Goal: Transaction & Acquisition: Purchase product/service

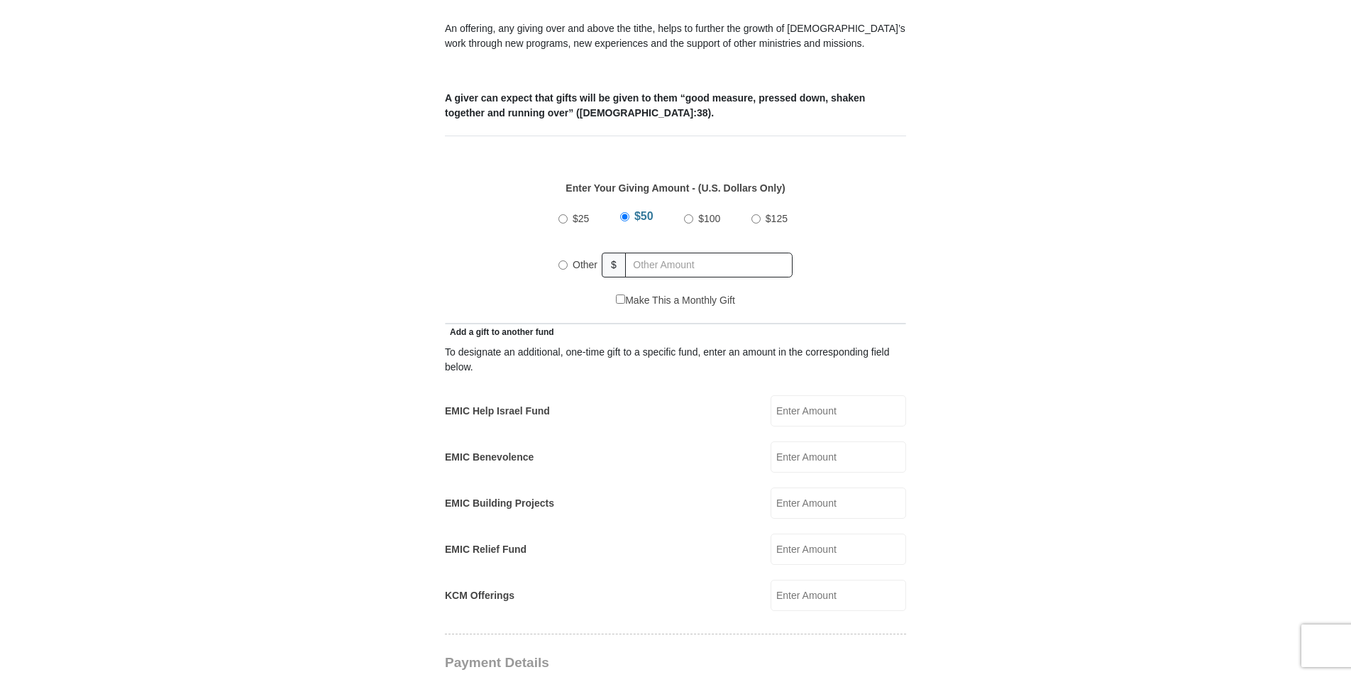
scroll to position [568, 0]
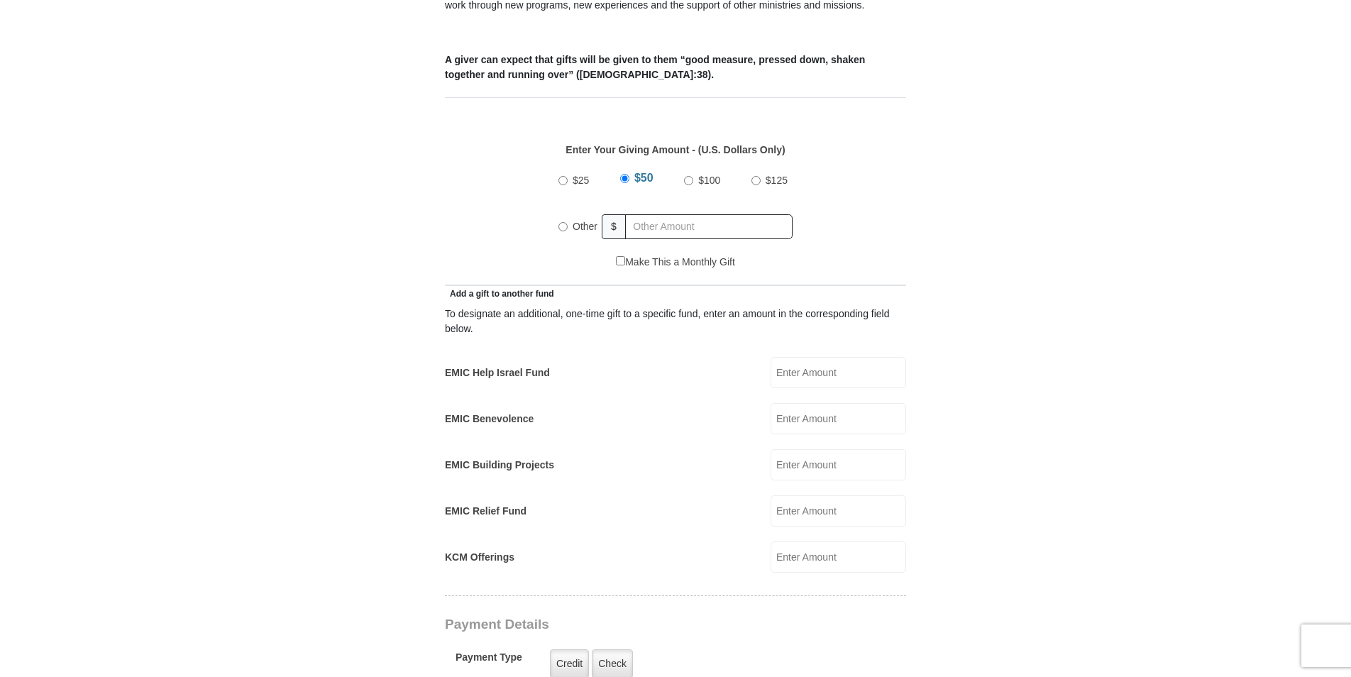
click at [563, 222] on input "Other" at bounding box center [562, 226] width 9 height 9
radio input "true"
click at [673, 214] on input "text" at bounding box center [711, 226] width 162 height 25
type input "650.00"
type input "Kenneth"
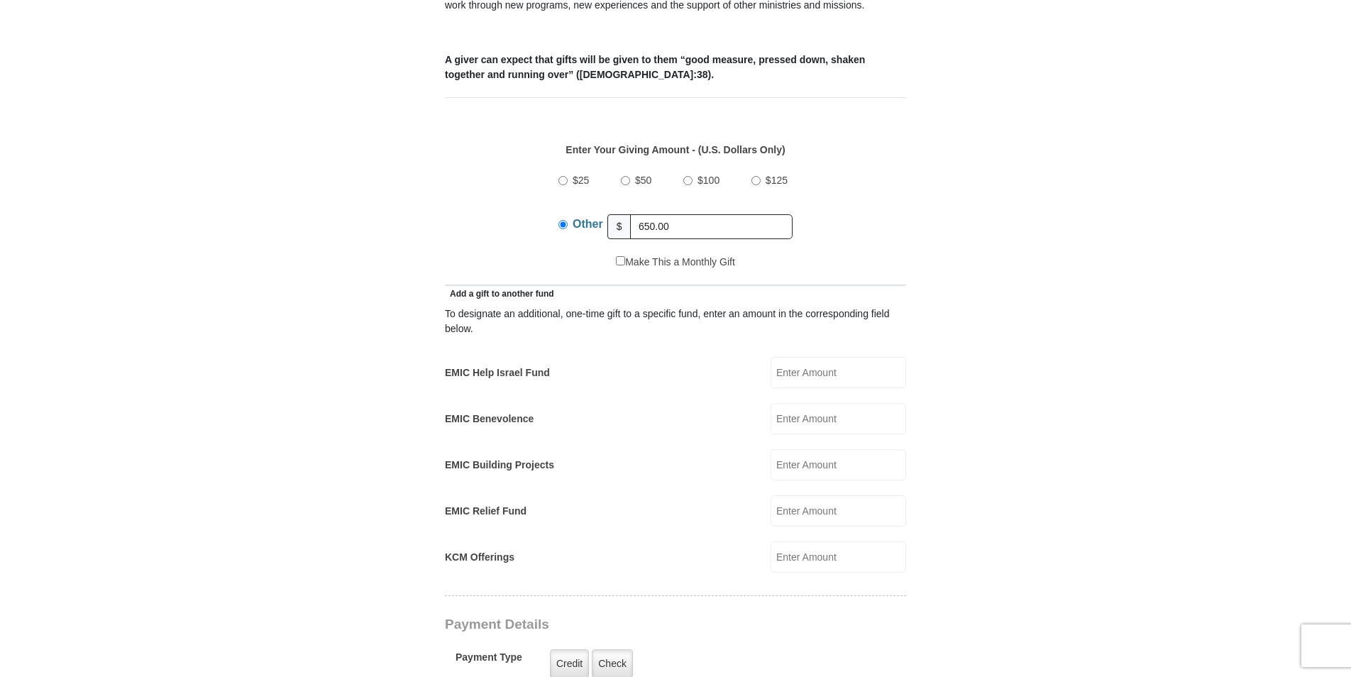
type input "Welch"
type input "kilowatt65@yahoo.com"
type input "301 appaloosa street"
type input "Palm Bay"
select select "FL"
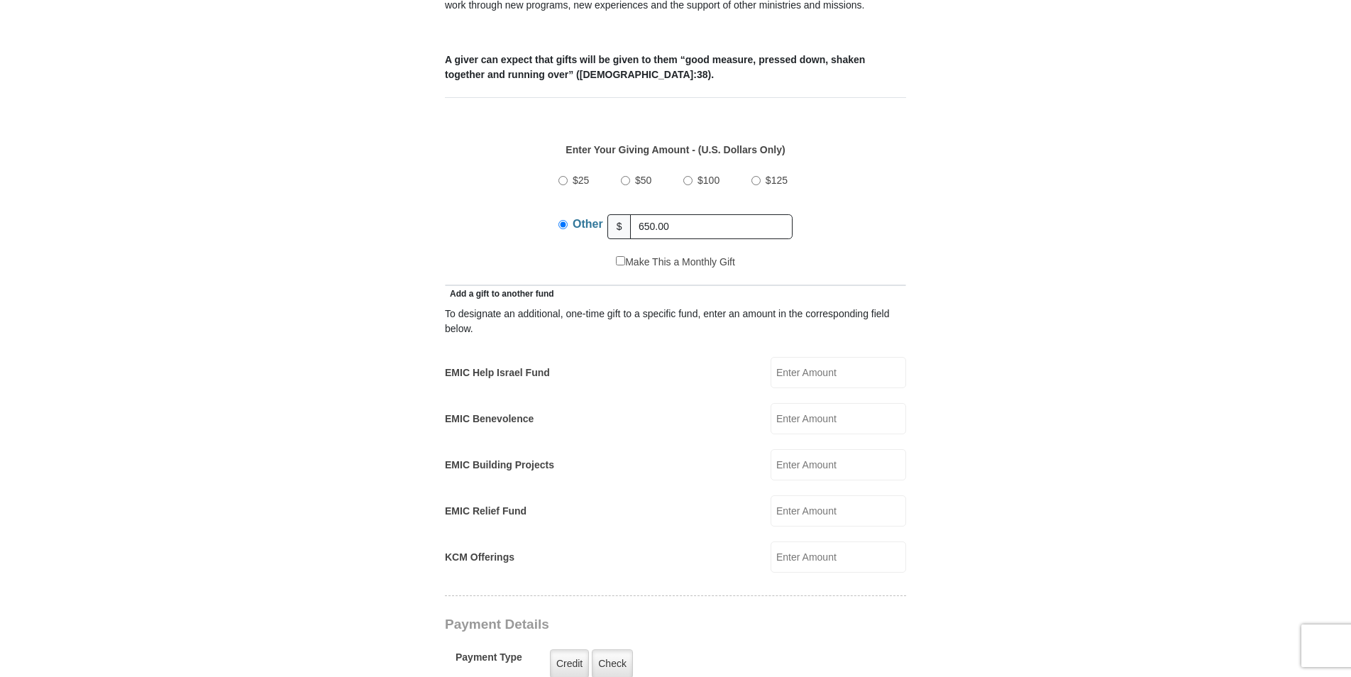
type input "32909"
type input "3217046729"
drag, startPoint x: 690, startPoint y: 214, endPoint x: 565, endPoint y: 204, distance: 124.5
click at [565, 209] on div "Other $ 650.00" at bounding box center [675, 226] width 234 height 35
click at [894, 194] on div "$25 $50 $100 $125 Other $" at bounding box center [676, 208] width 446 height 92
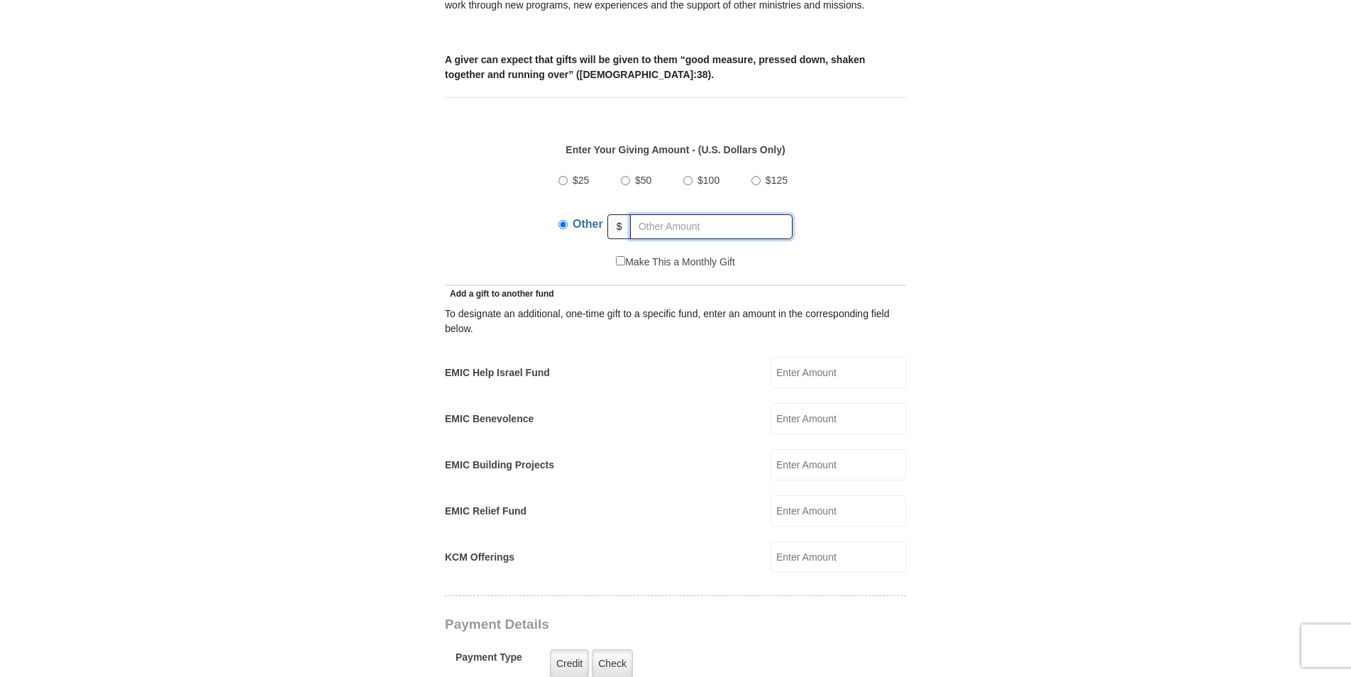
click at [737, 214] on input "text" at bounding box center [711, 226] width 162 height 25
type input "650.00"
click at [883, 211] on div "$25 $50 $100 $125 Other $ 650.00" at bounding box center [676, 208] width 446 height 92
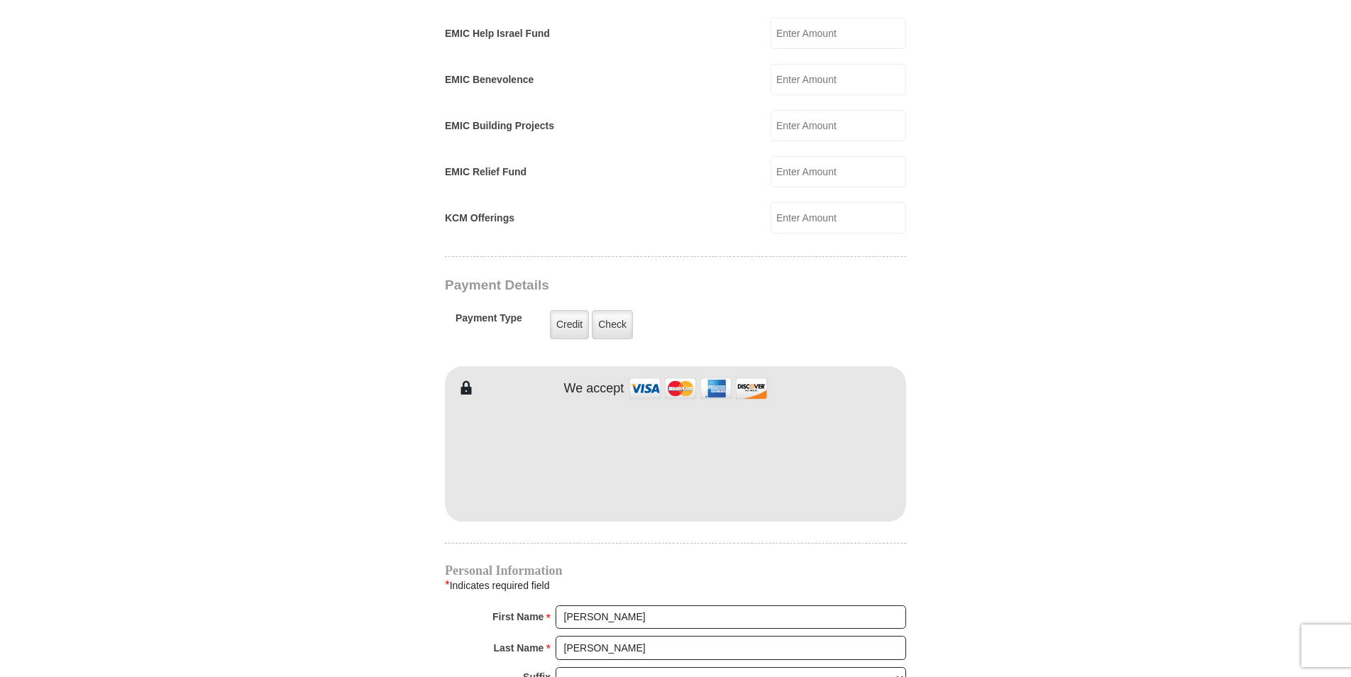
scroll to position [993, 0]
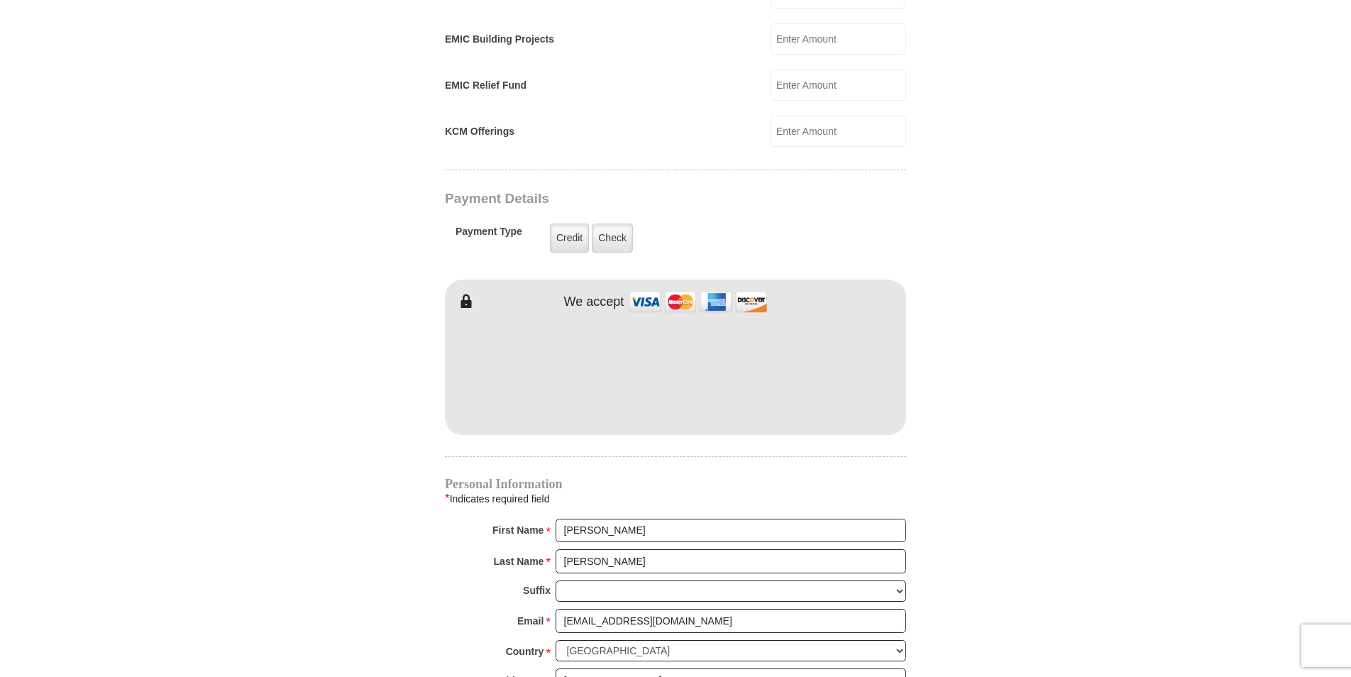
click at [1019, 402] on form "Eagle Mountain International Church Online Giving Because of gifts like yours, …" at bounding box center [675, 101] width 809 height 2075
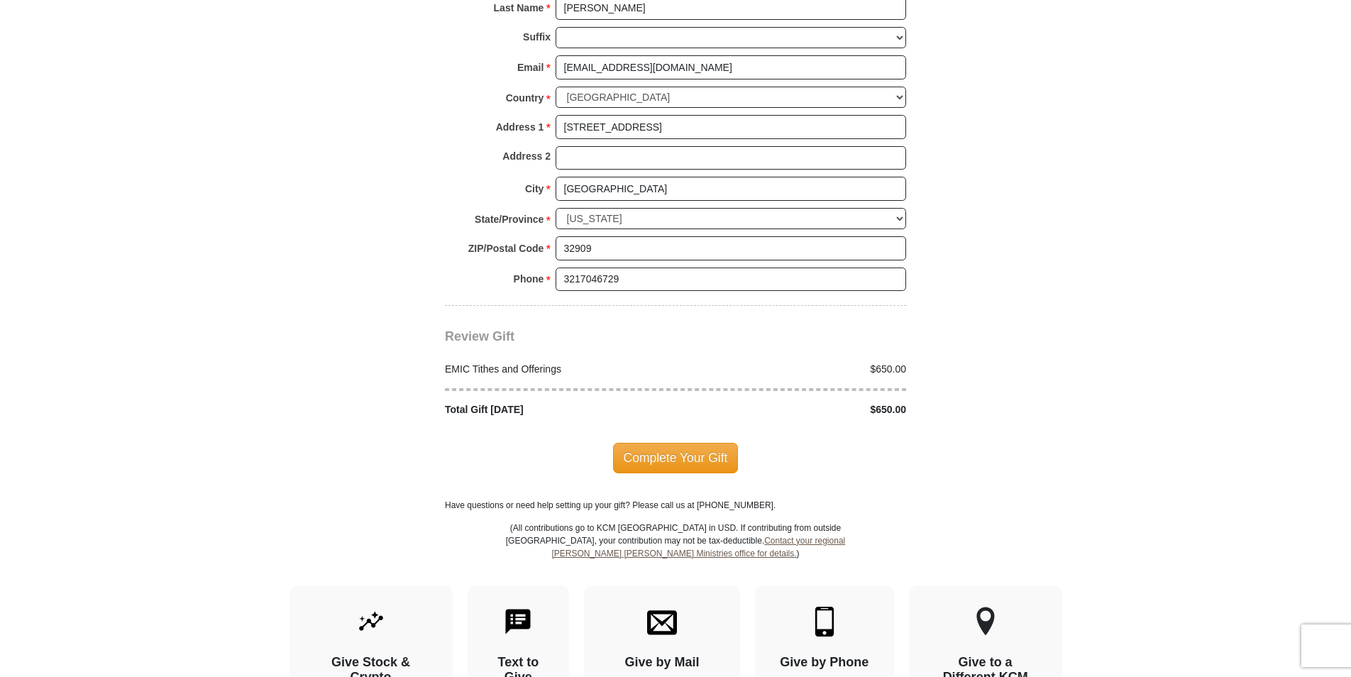
scroll to position [1561, 0]
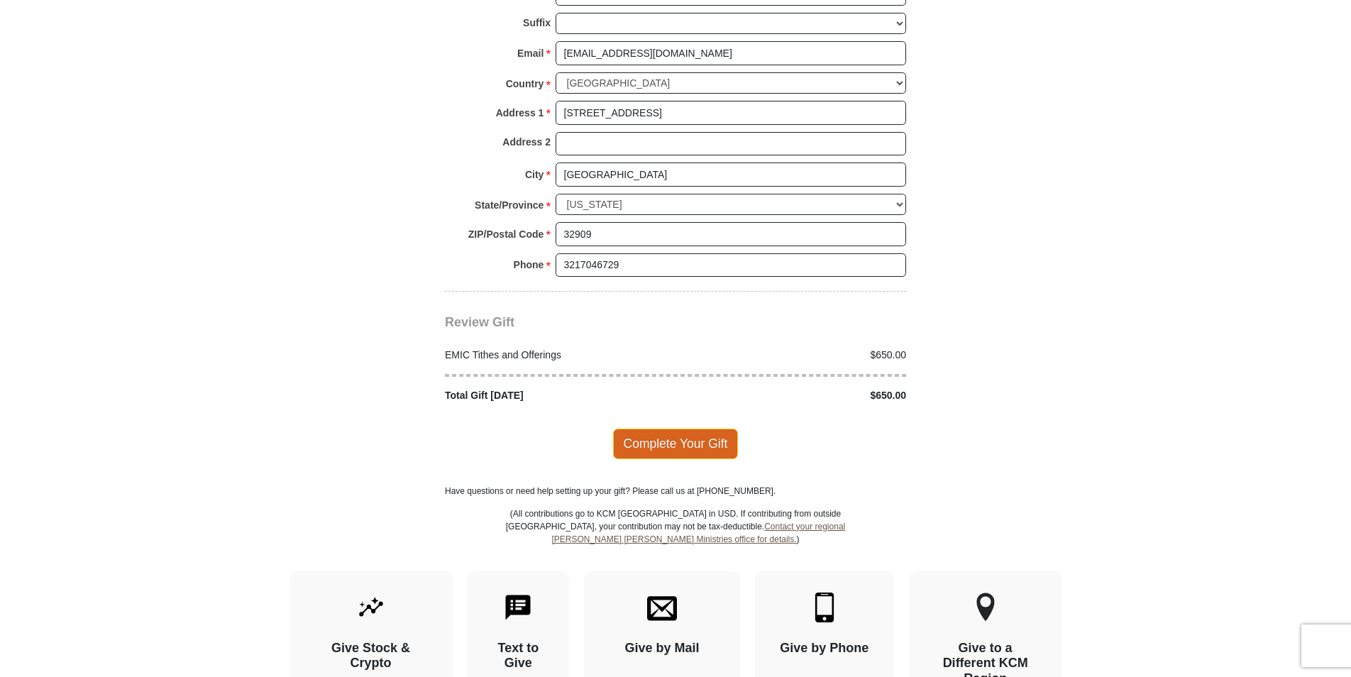
click at [694, 431] on span "Complete Your Gift" at bounding box center [676, 443] width 126 height 30
